Goal: Task Accomplishment & Management: Complete application form

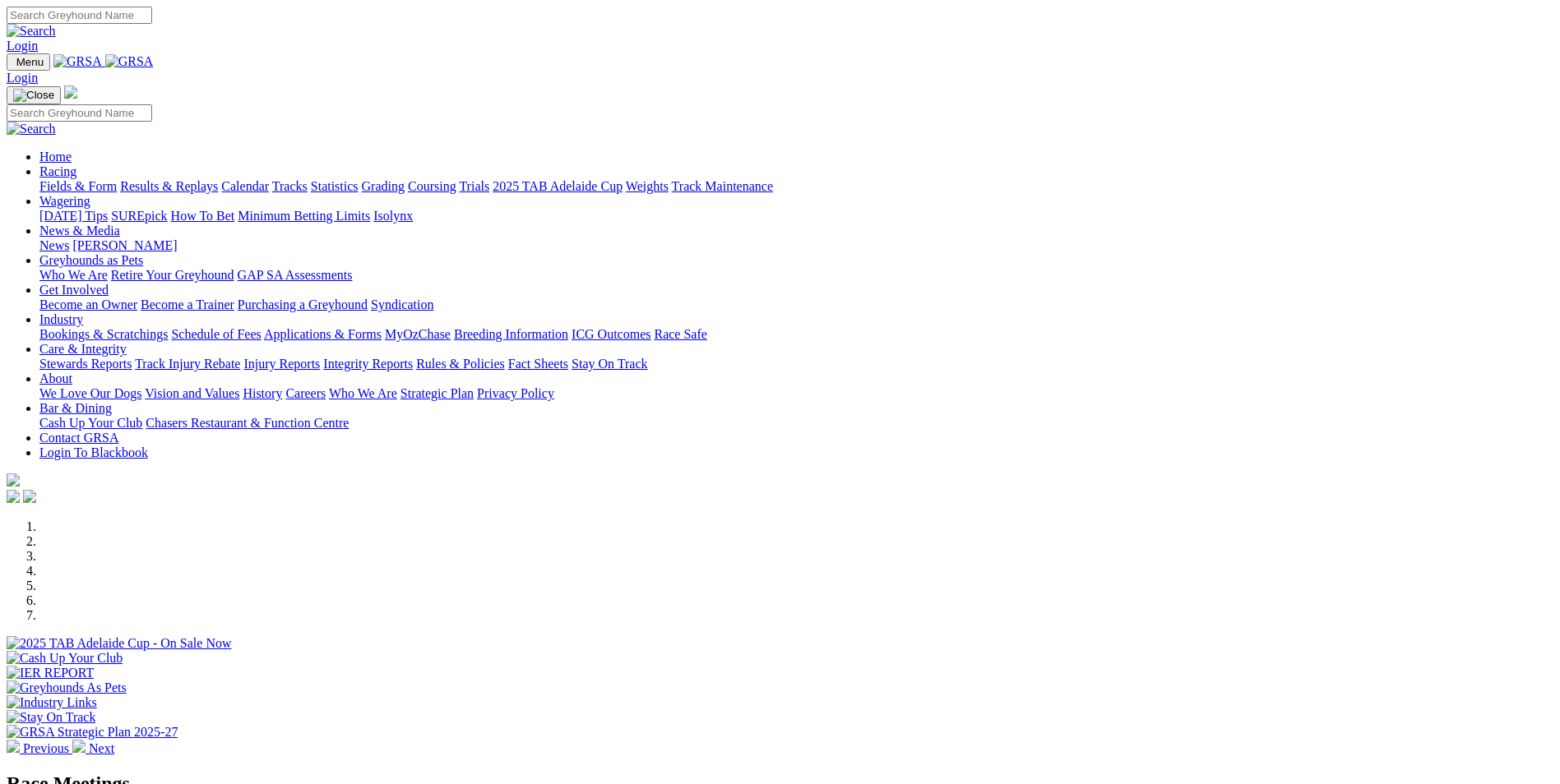
click at [168, 327] on link "Bookings & Scratchings" at bounding box center [103, 334] width 128 height 14
